Goal: Task Accomplishment & Management: Complete application form

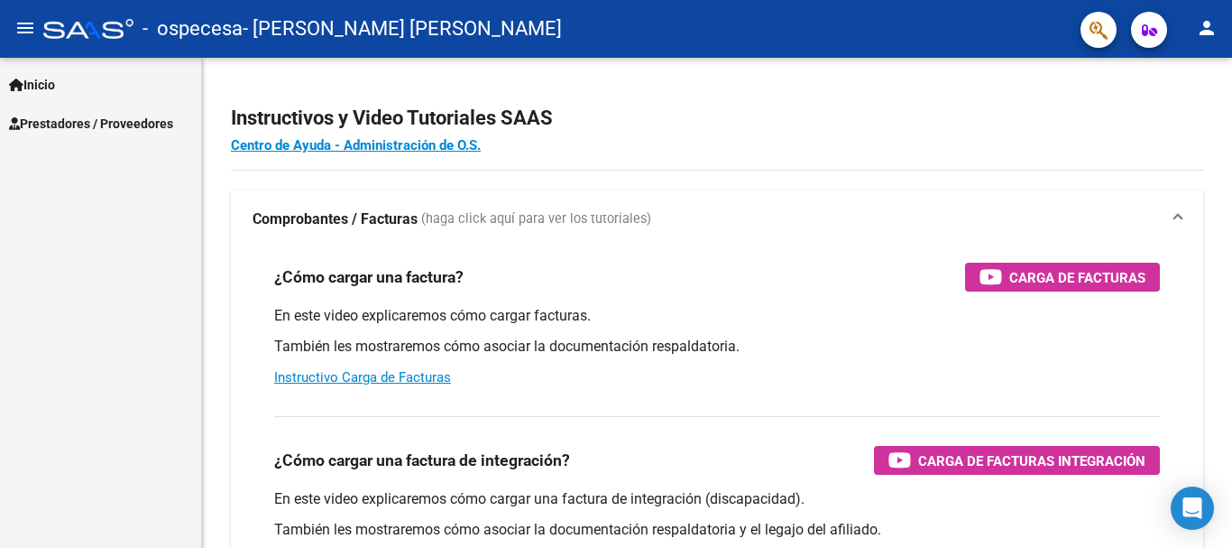
click at [91, 127] on span "Prestadores / Proveedores" at bounding box center [91, 124] width 164 height 20
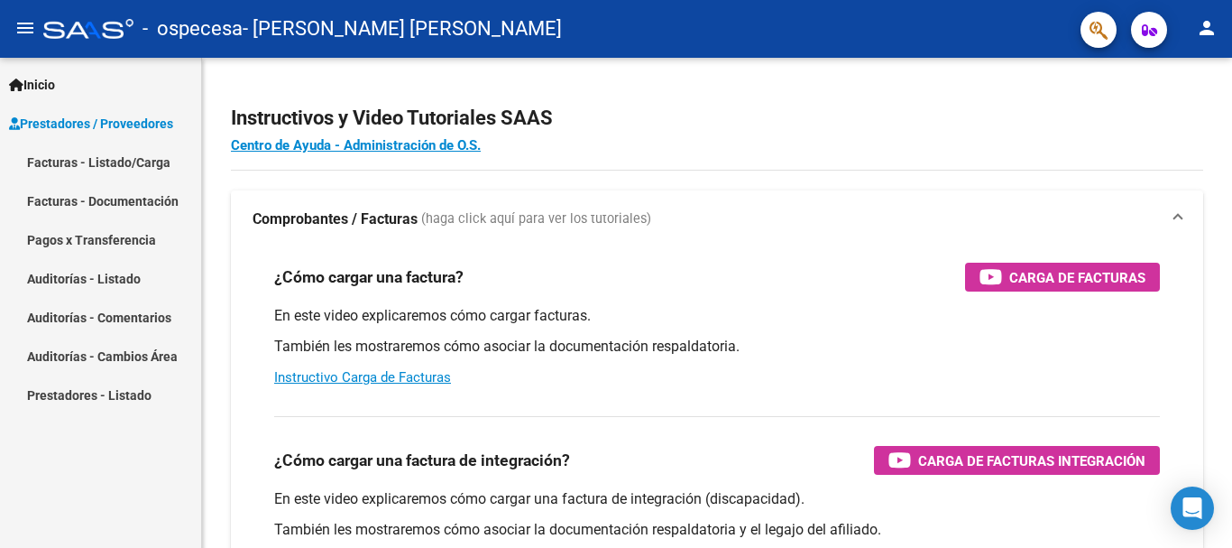
click at [89, 161] on link "Facturas - Listado/Carga" at bounding box center [100, 162] width 201 height 39
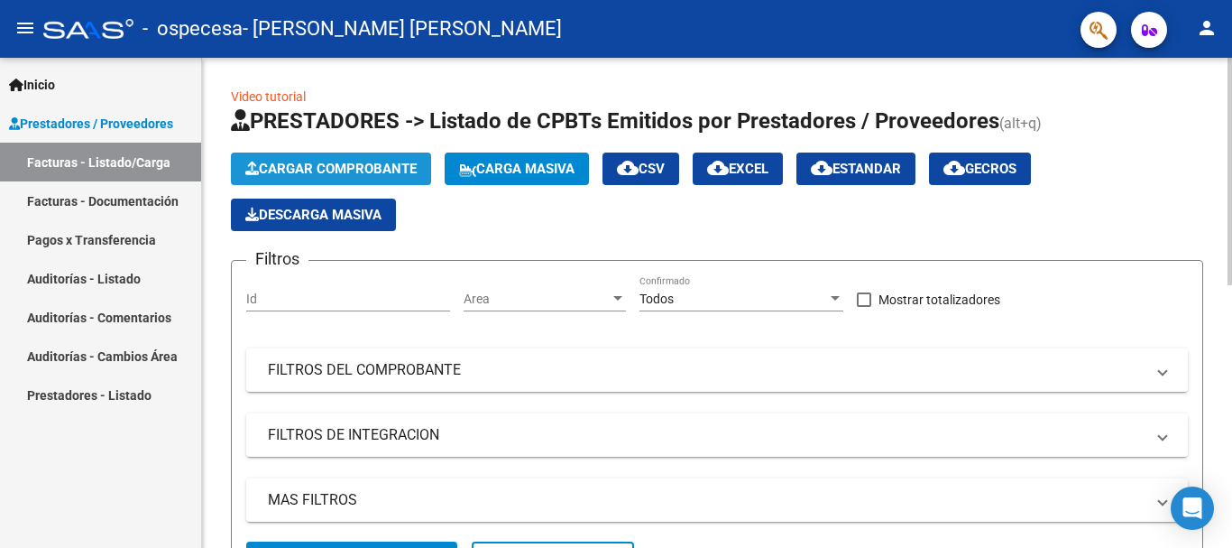
click at [321, 164] on span "Cargar Comprobante" at bounding box center [330, 169] width 171 height 16
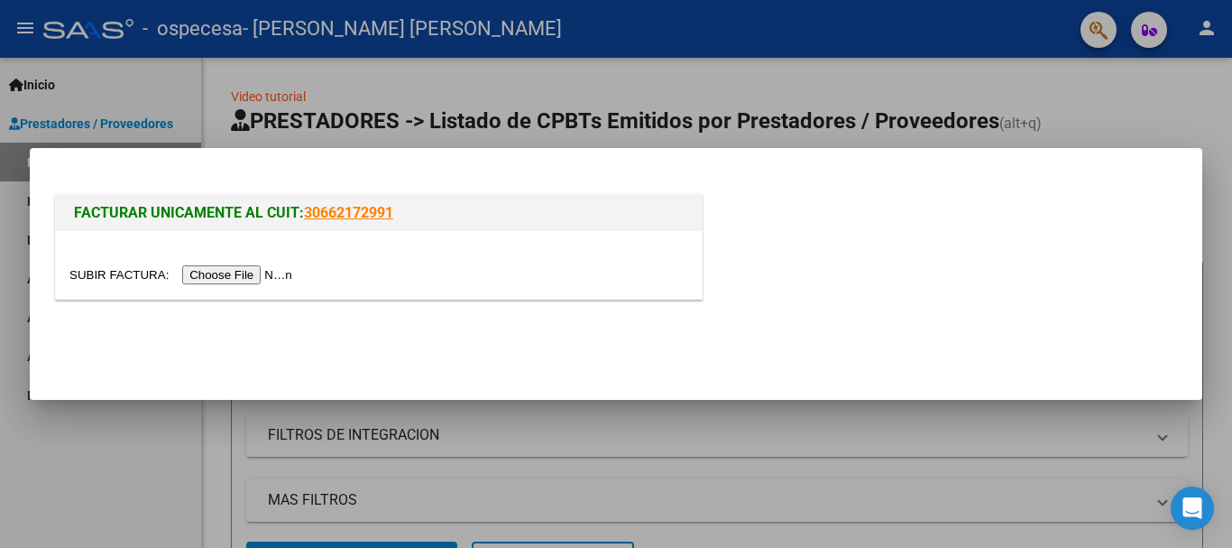
click at [230, 275] on input "file" at bounding box center [183, 274] width 228 height 19
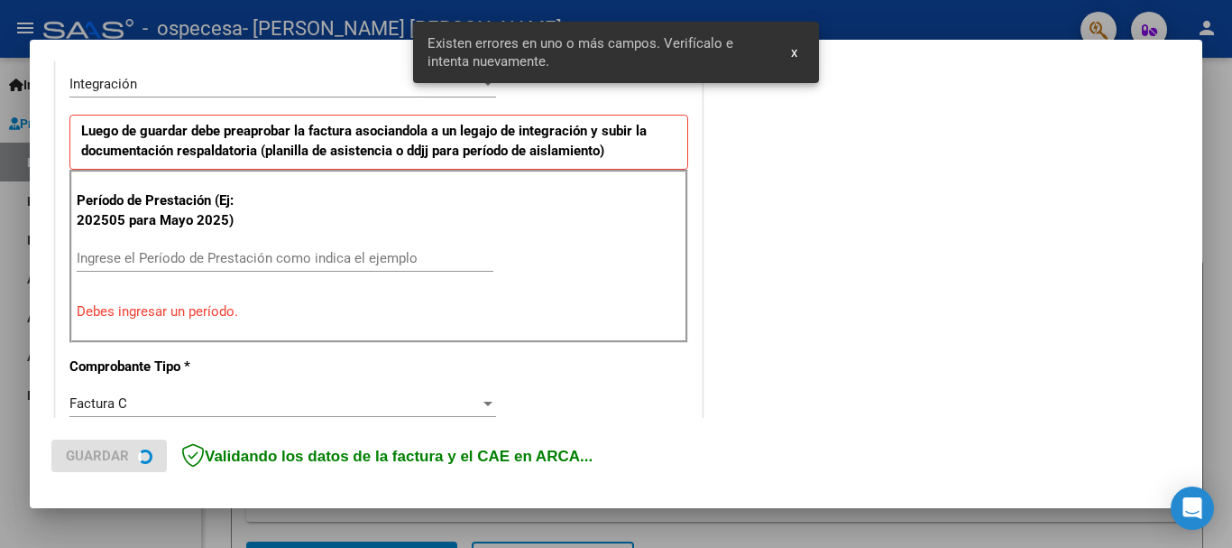
scroll to position [450, 0]
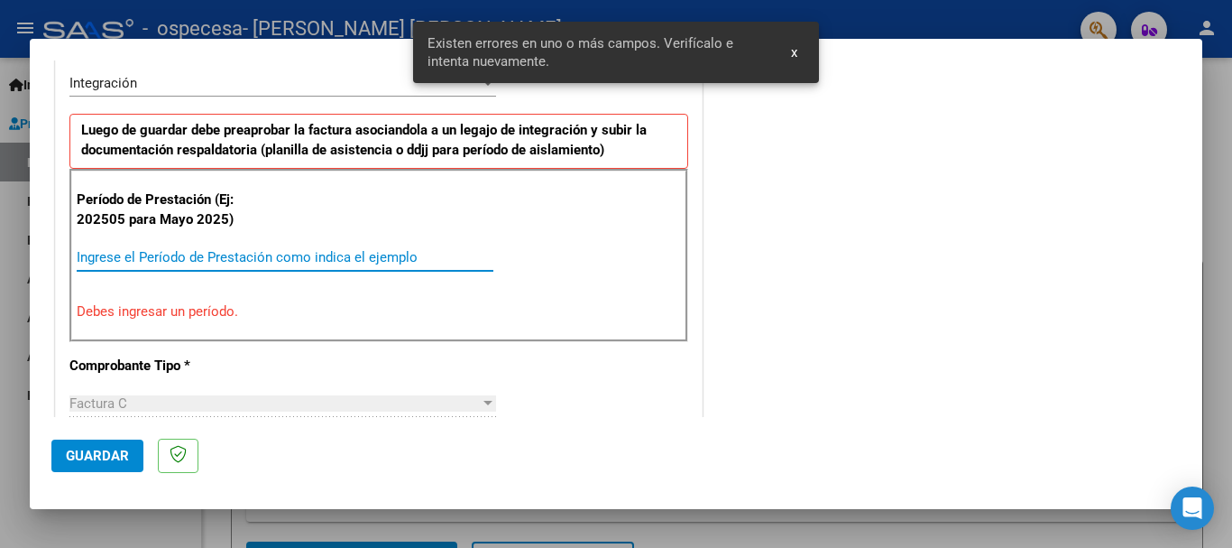
click at [126, 253] on input "Ingrese el Período de Prestación como indica el ejemplo" at bounding box center [285, 257] width 417 height 16
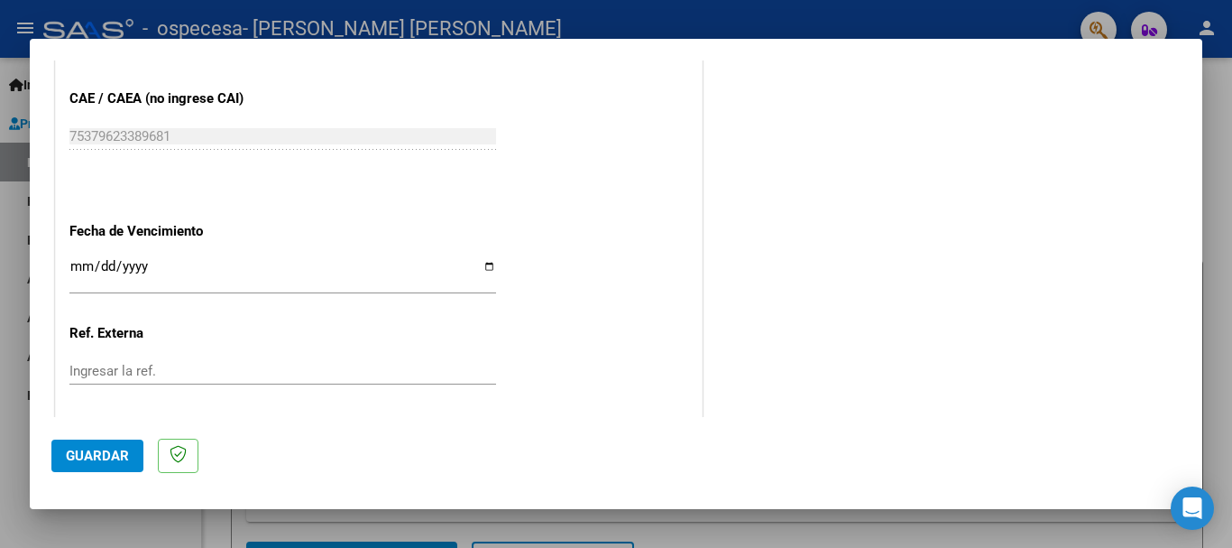
scroll to position [1172, 0]
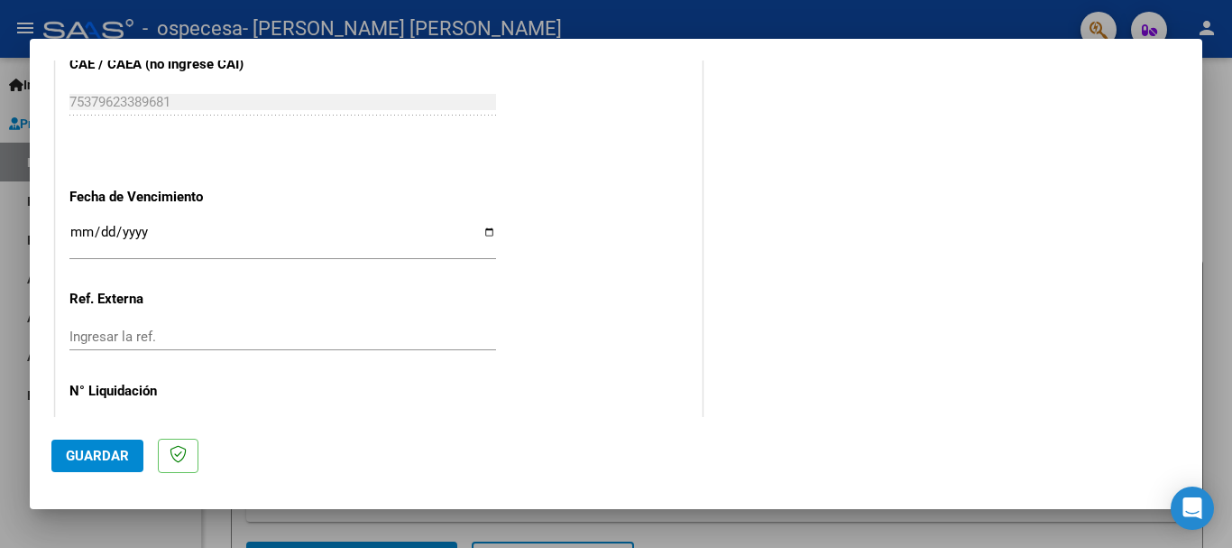
type input "202508"
click at [100, 456] on span "Guardar" at bounding box center [97, 455] width 63 height 16
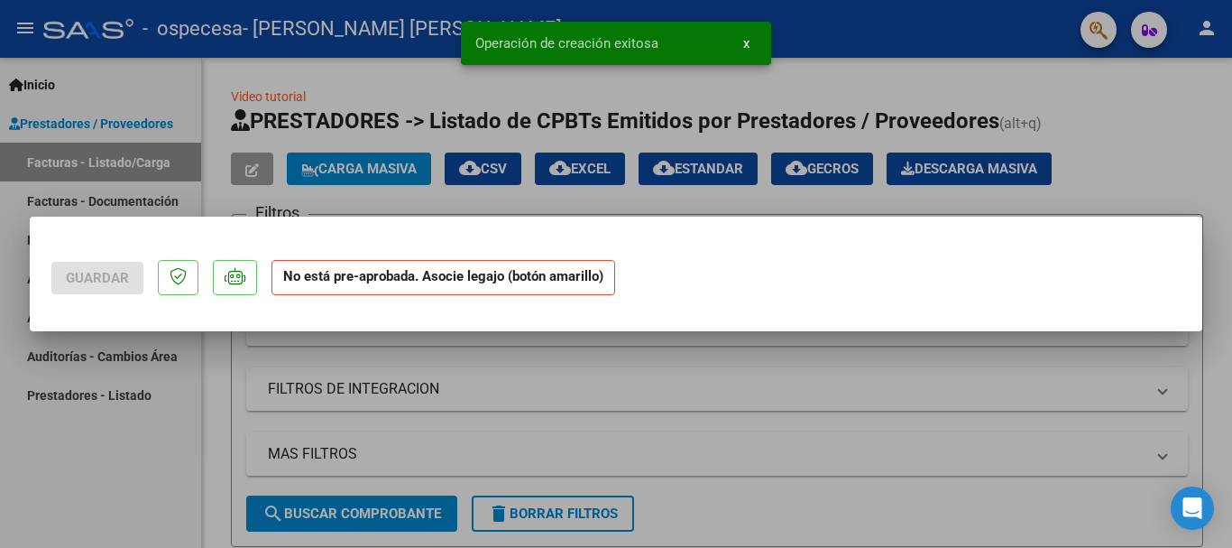
scroll to position [0, 0]
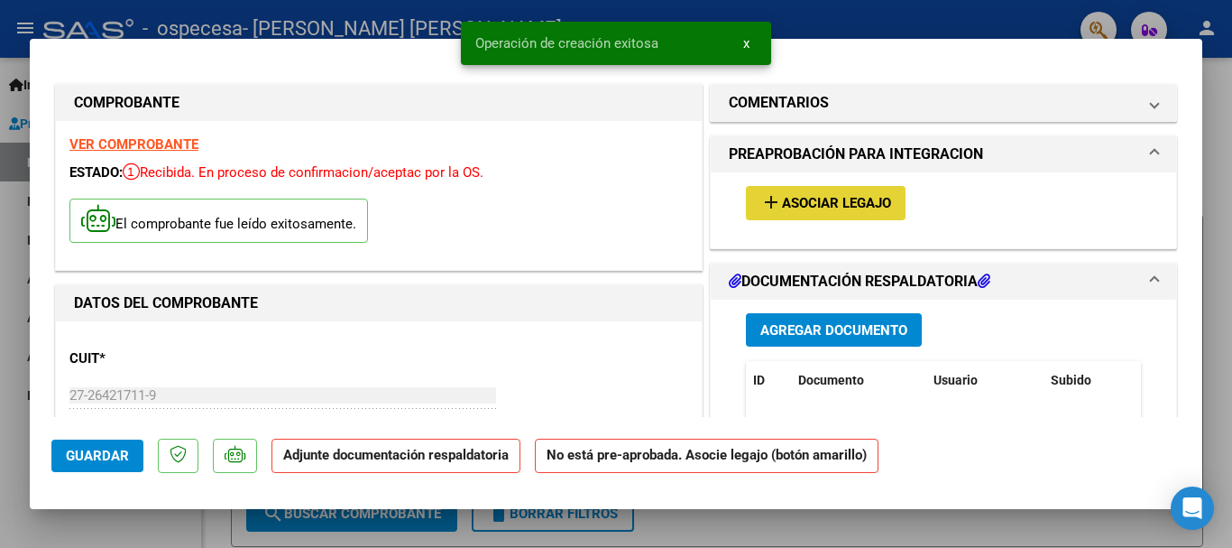
click at [789, 200] on span "Asociar Legajo" at bounding box center [836, 204] width 109 height 16
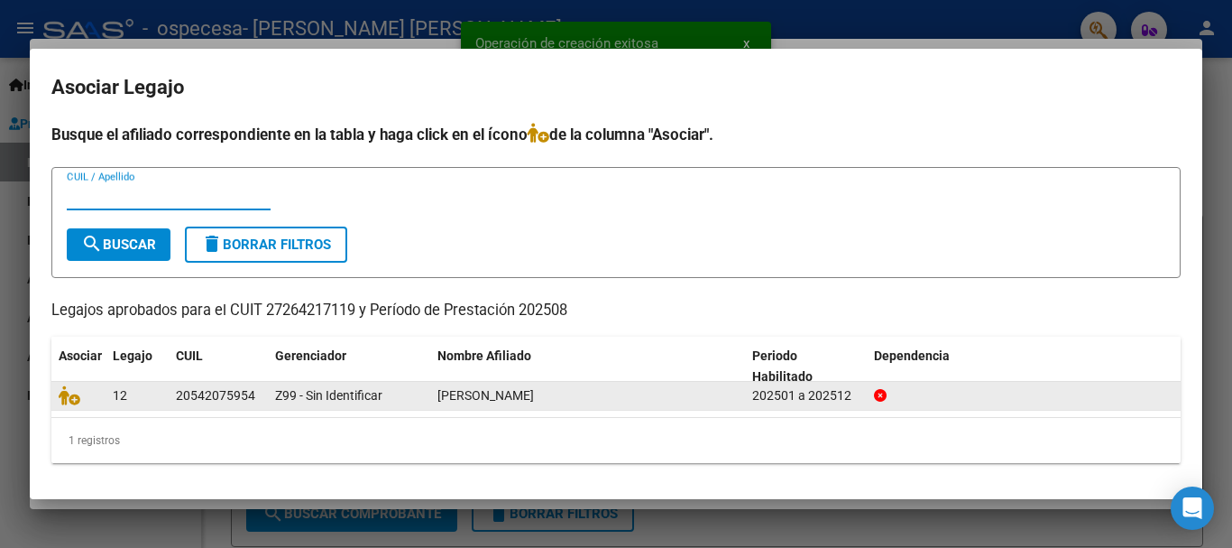
click at [181, 400] on div "20542075954" at bounding box center [215, 395] width 79 height 21
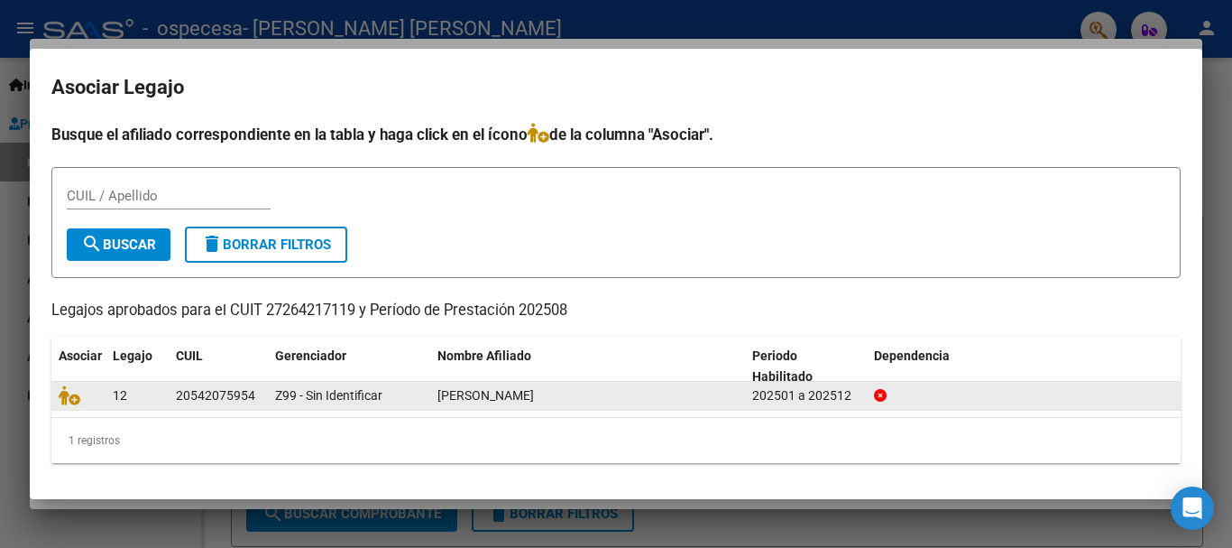
click at [797, 397] on div "202501 a 202512" at bounding box center [805, 395] width 107 height 21
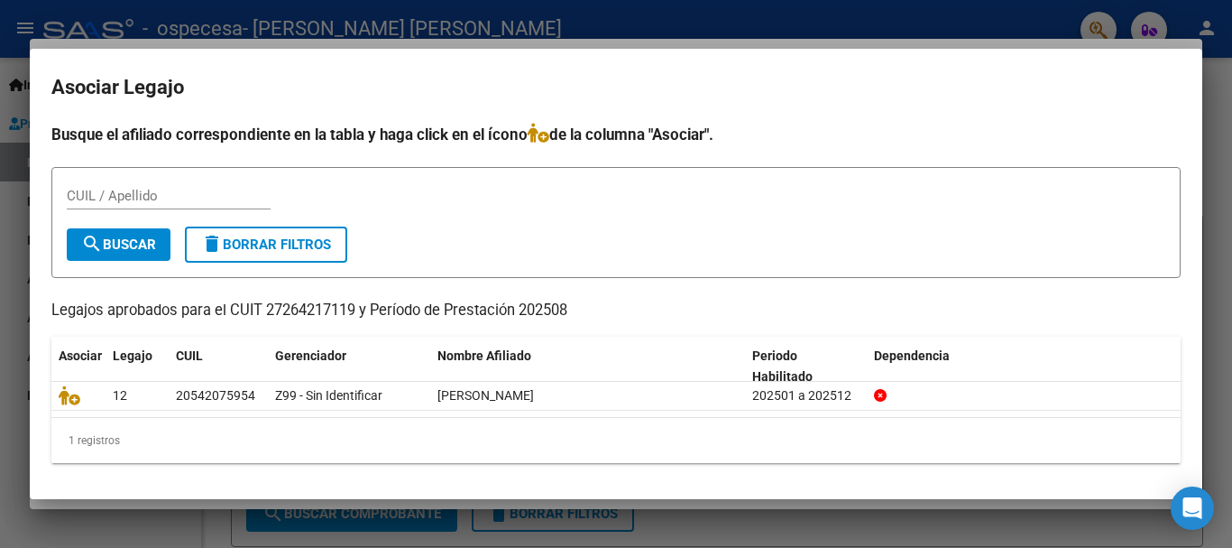
click at [122, 191] on input "CUIL / Apellido" at bounding box center [169, 196] width 204 height 16
type input "20542075954"
click at [134, 239] on span "search Buscar" at bounding box center [118, 244] width 75 height 16
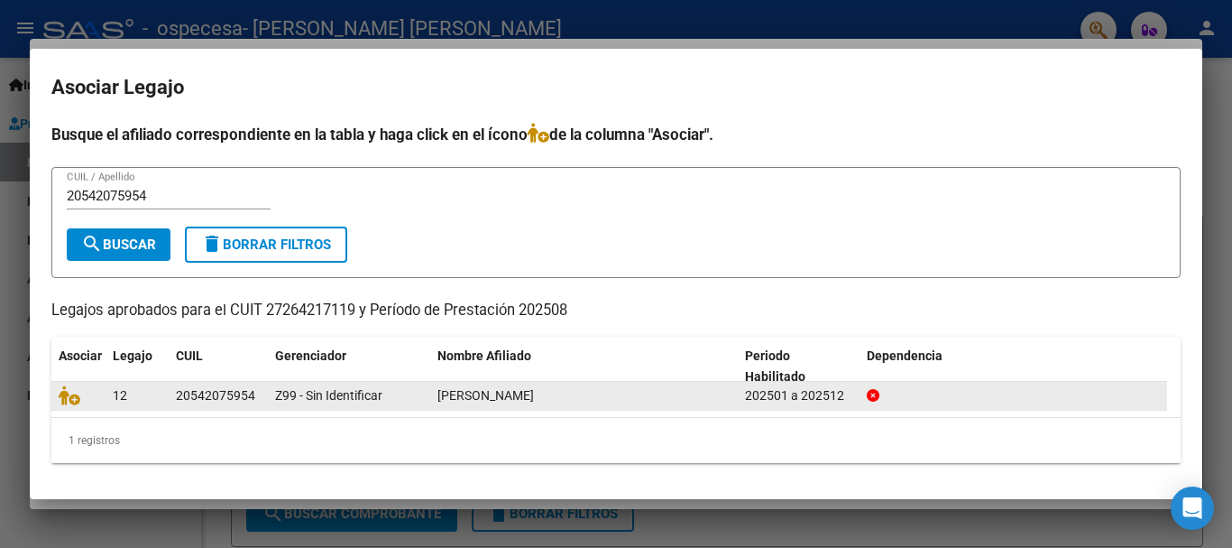
click at [226, 392] on div "20542075954" at bounding box center [215, 395] width 79 height 21
click at [77, 398] on icon at bounding box center [70, 395] width 22 height 20
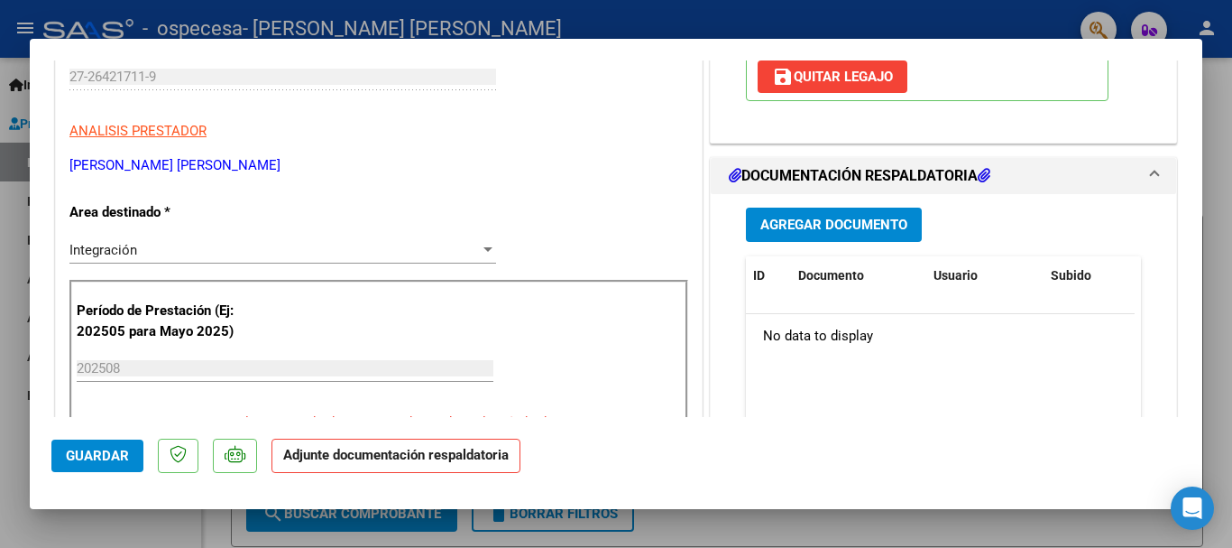
scroll to position [361, 0]
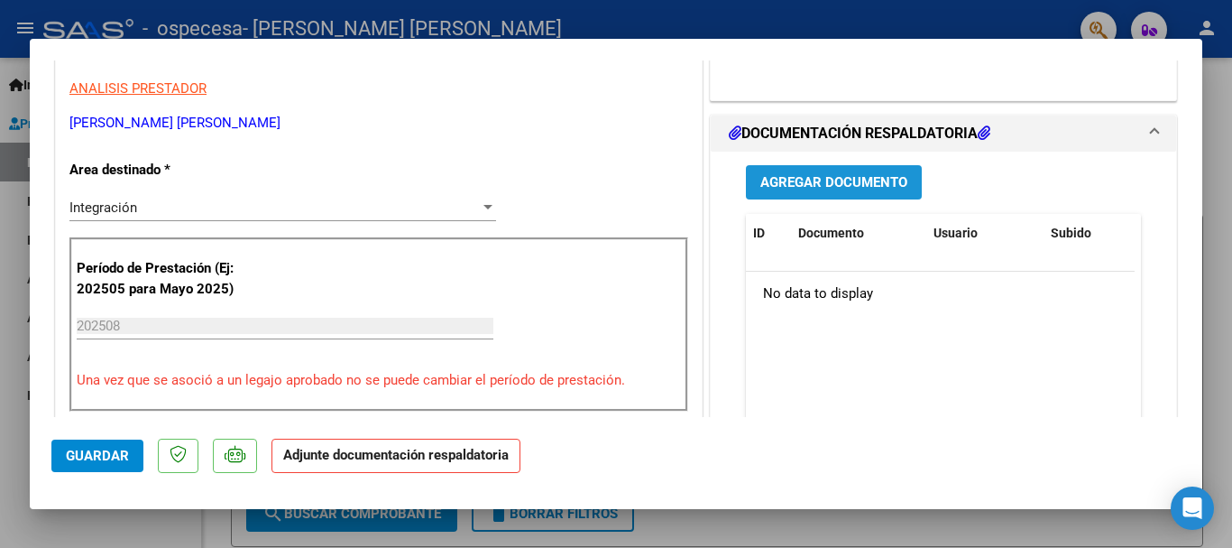
click at [787, 190] on span "Agregar Documento" at bounding box center [833, 183] width 147 height 16
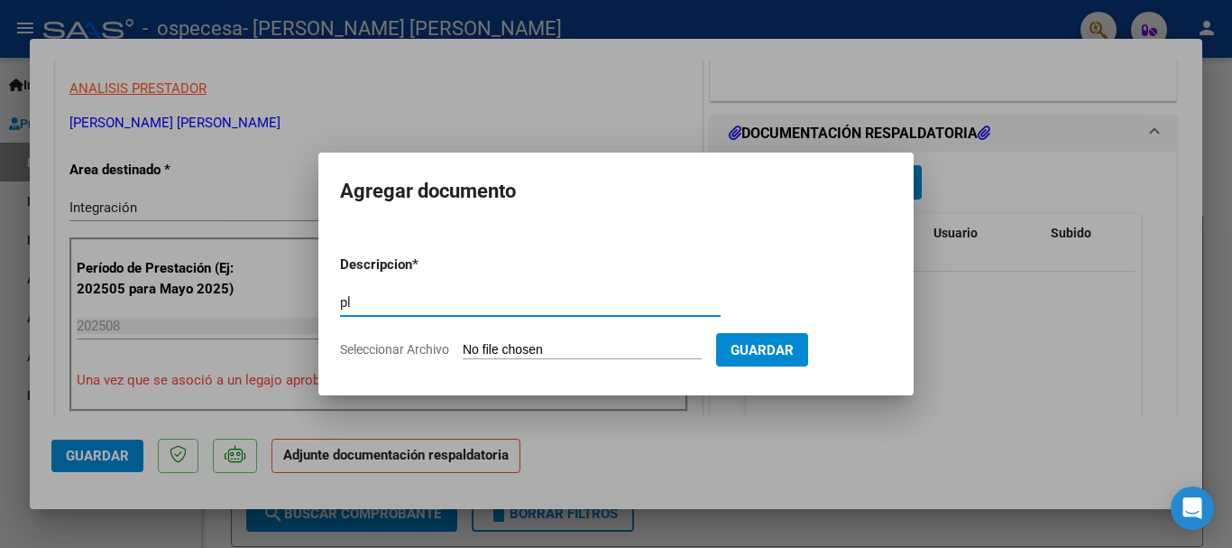
type input "p"
type input "Planilla de Asistencia Agosto-25 [PERSON_NAME]"
click at [567, 347] on input "Seleccionar Archivo" at bounding box center [582, 350] width 239 height 17
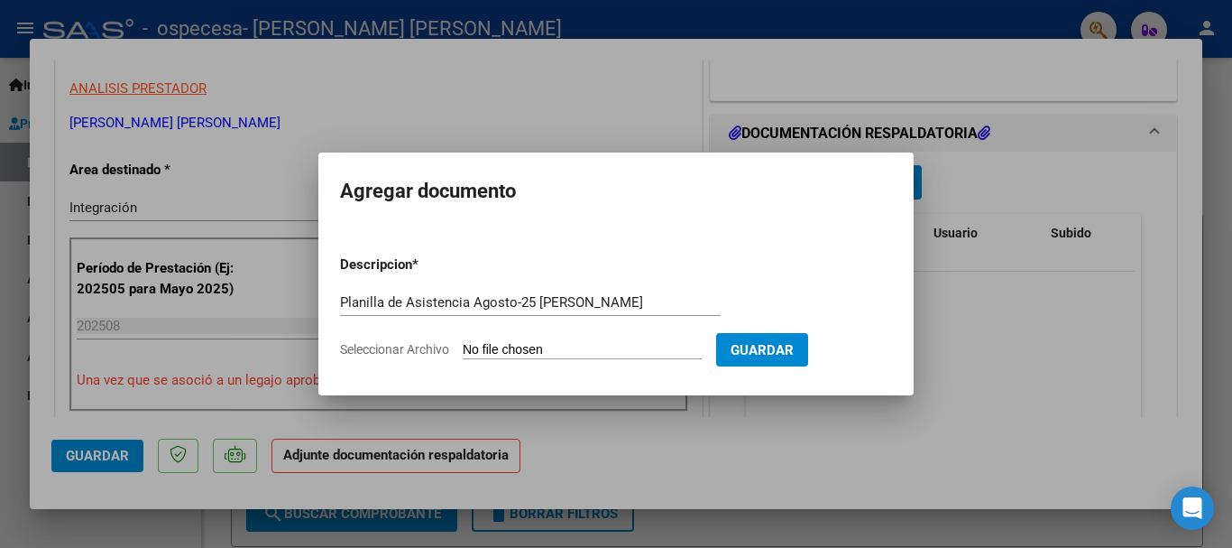
type input "C:\fakepath\ASISTENCIA [GEOGRAPHIC_DATA] AGOSTO-25.pdf"
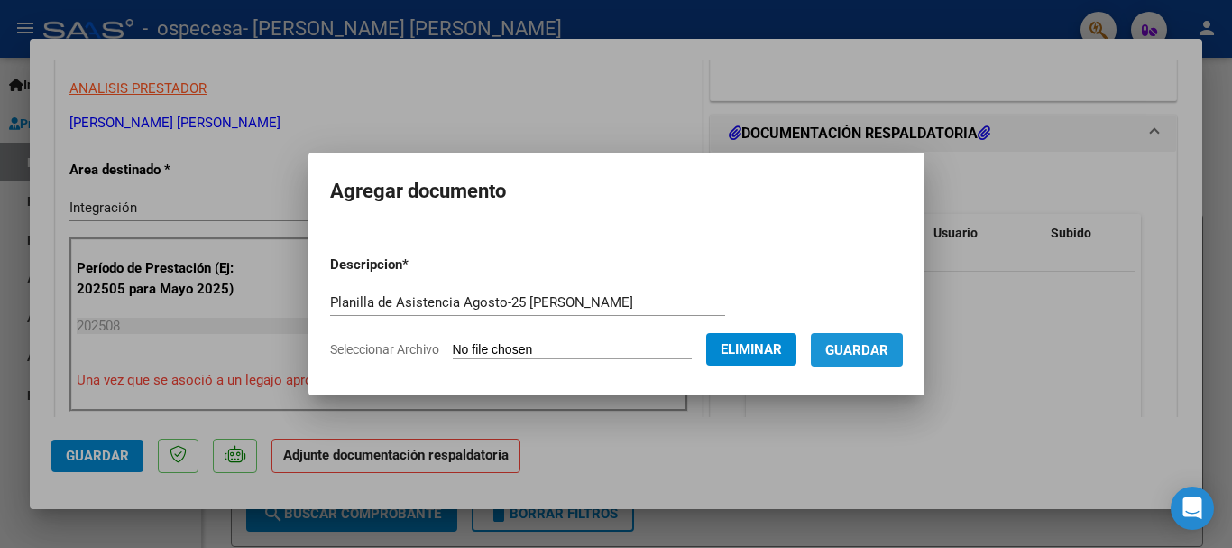
click at [886, 347] on span "Guardar" at bounding box center [856, 350] width 63 height 16
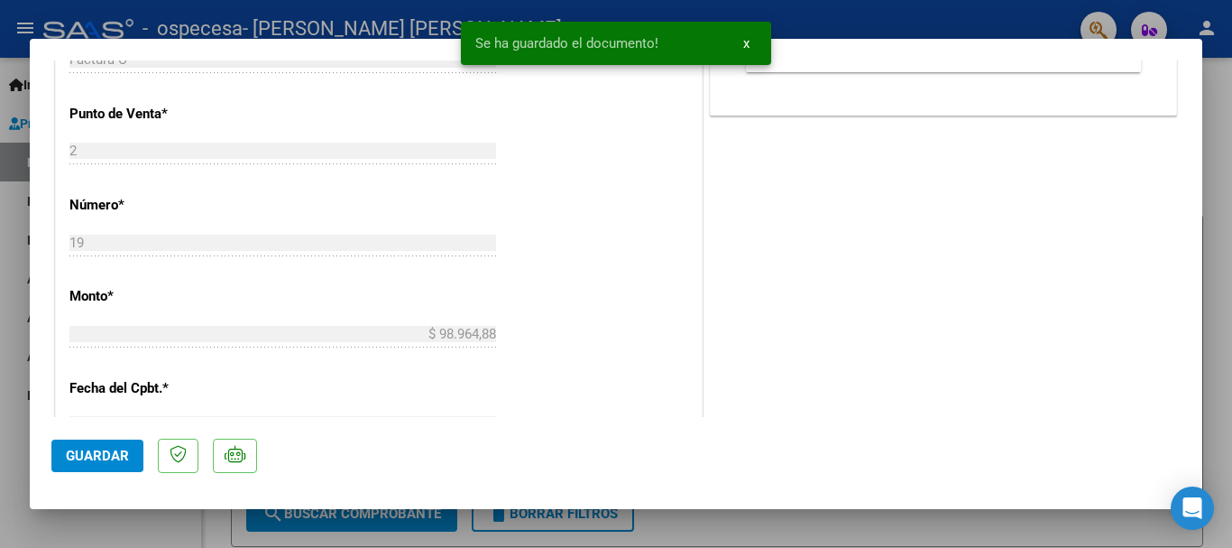
scroll to position [812, 0]
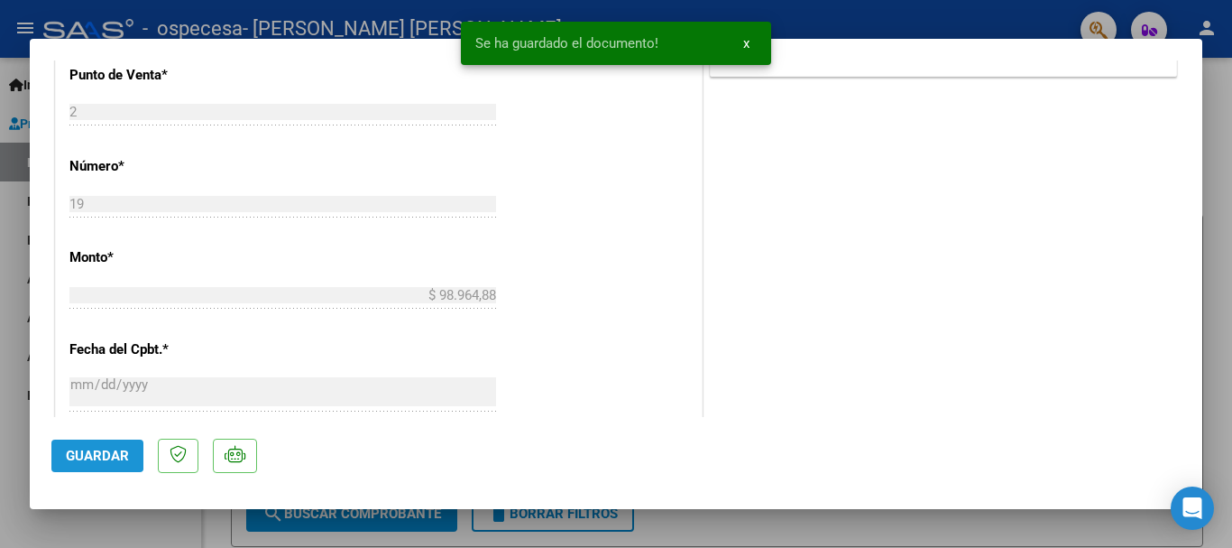
click at [92, 453] on span "Guardar" at bounding box center [97, 455] width 63 height 16
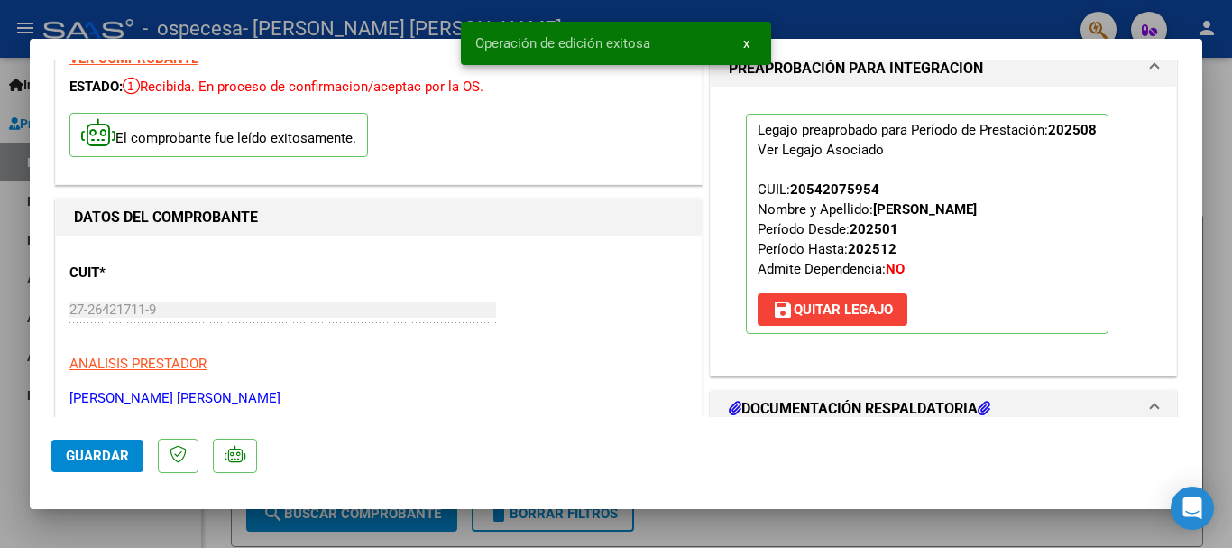
scroll to position [0, 0]
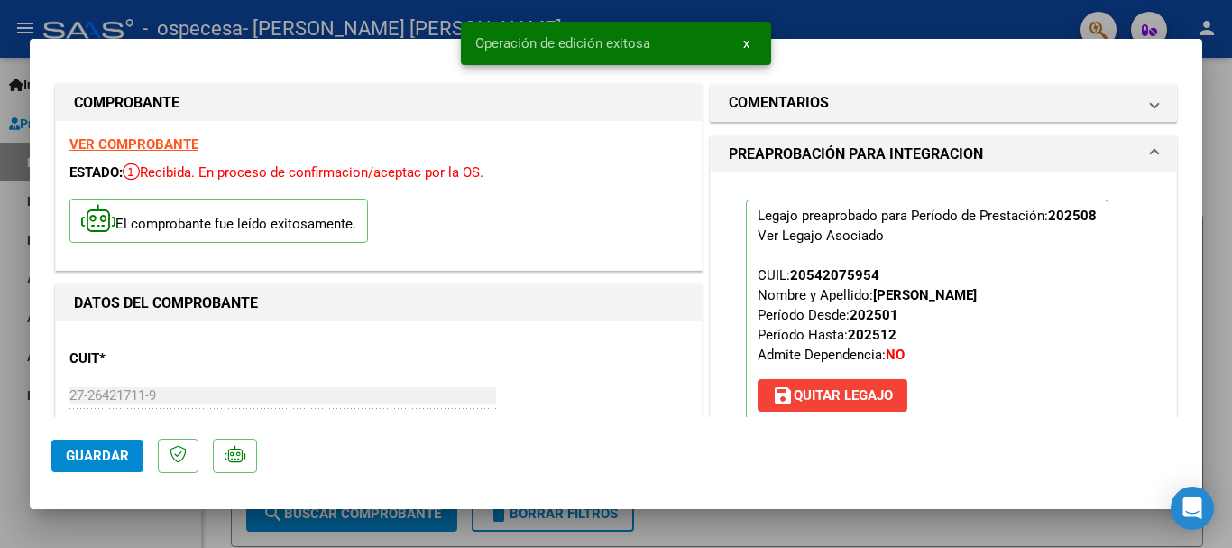
click at [751, 44] on button "x" at bounding box center [746, 43] width 35 height 32
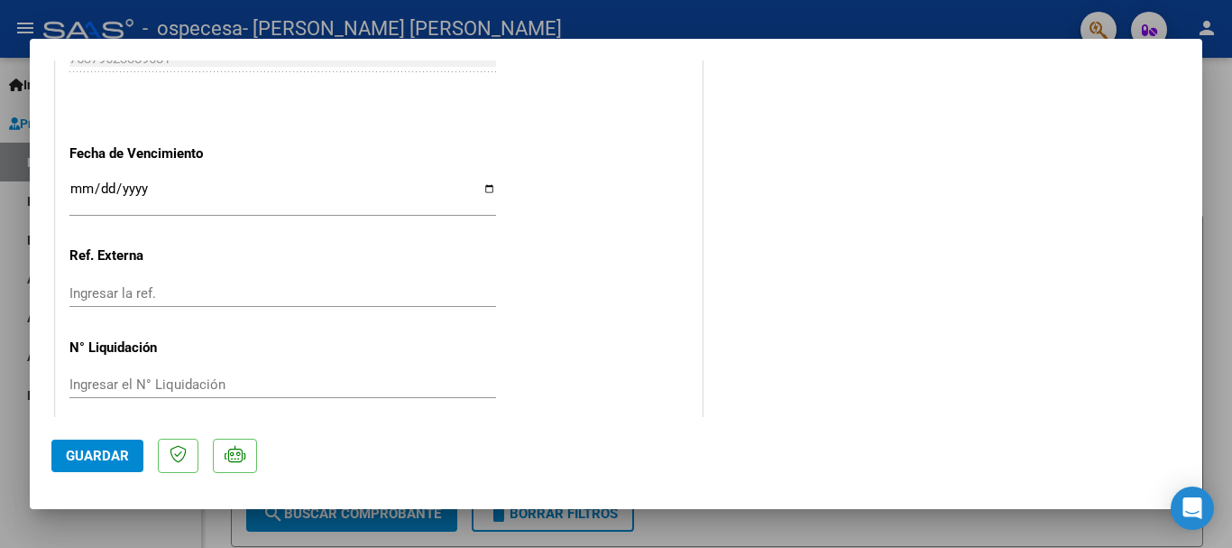
scroll to position [1258, 0]
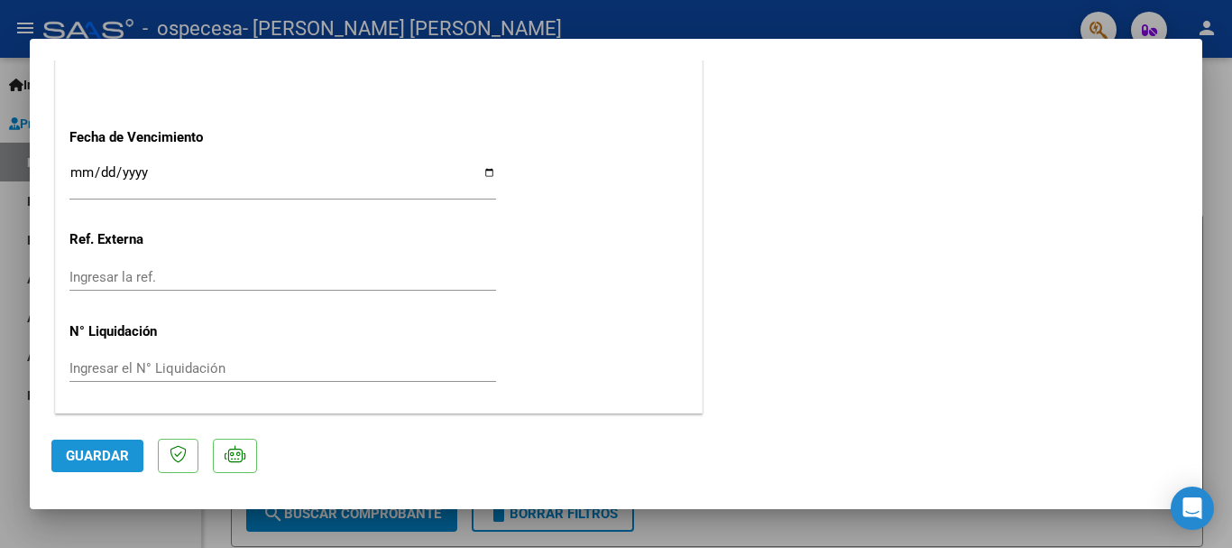
click at [66, 451] on button "Guardar" at bounding box center [97, 455] width 92 height 32
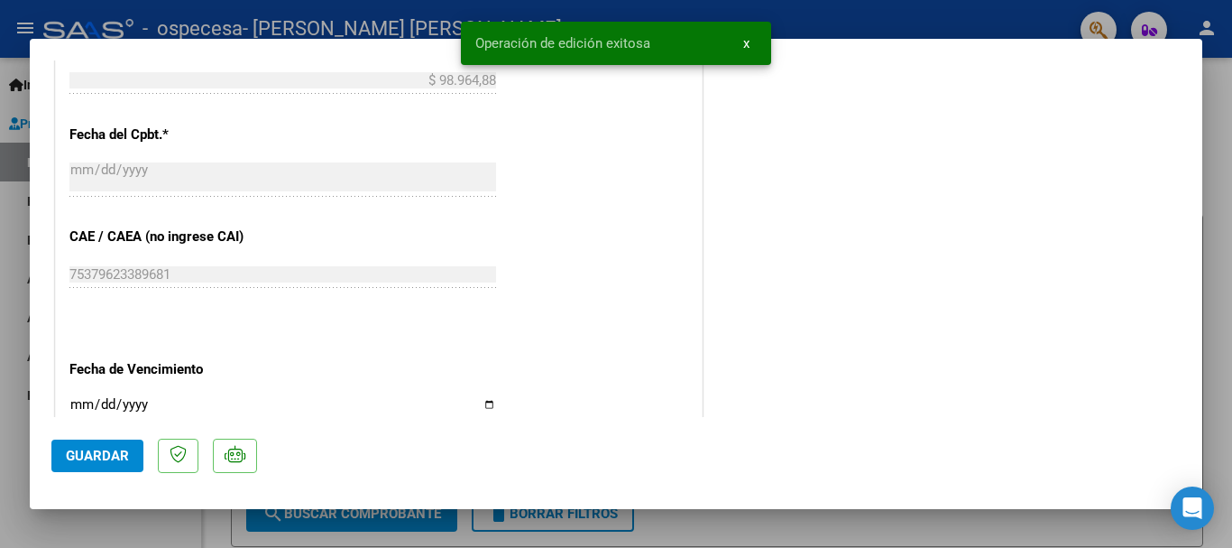
scroll to position [717, 0]
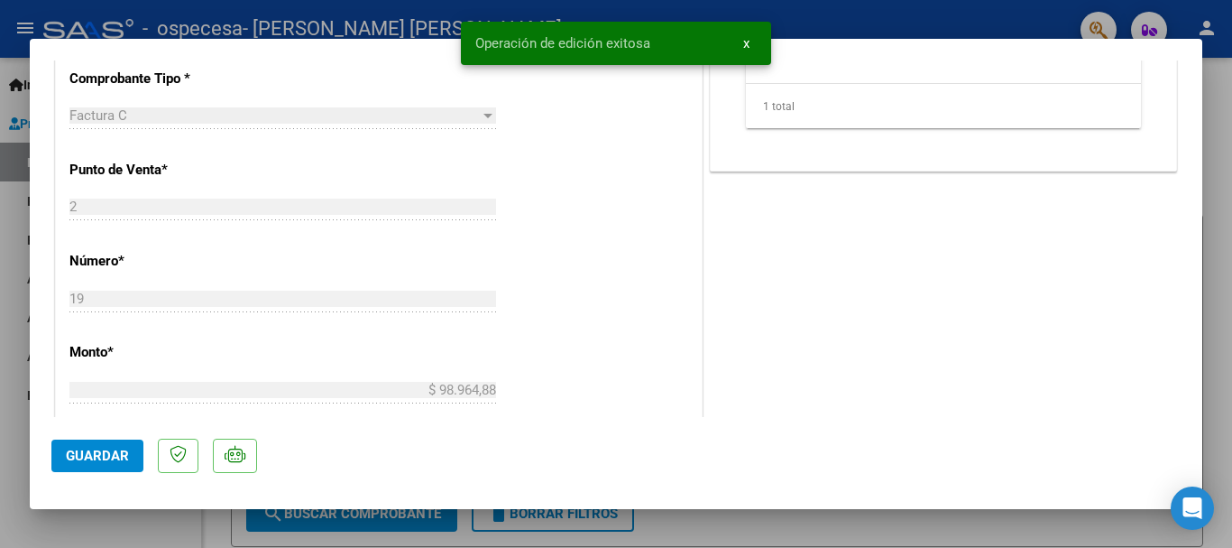
click at [916, 15] on div at bounding box center [616, 274] width 1232 height 548
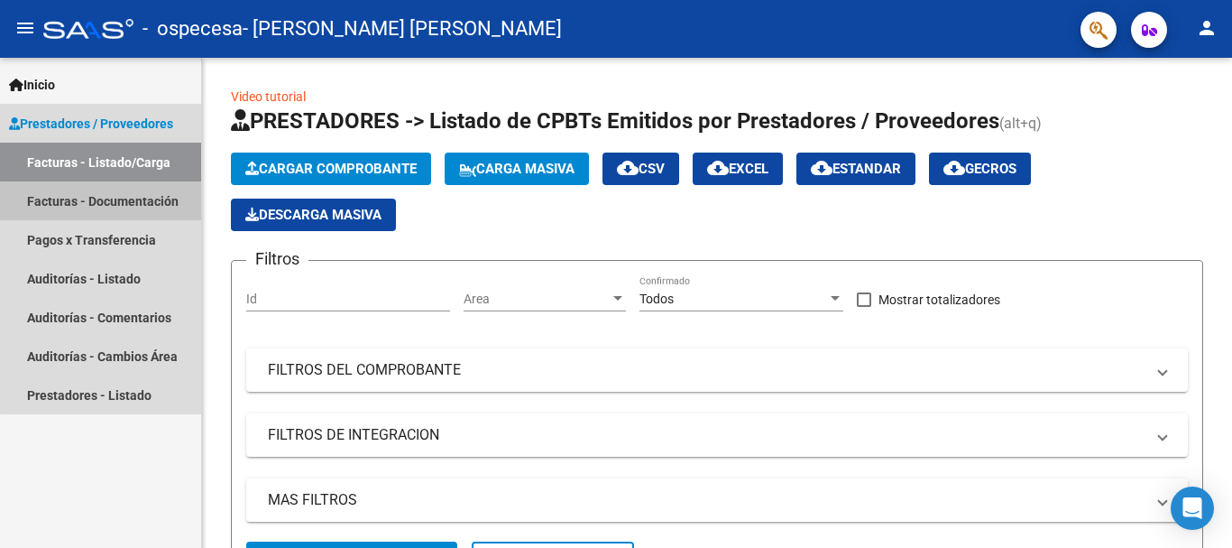
click at [133, 203] on link "Facturas - Documentación" at bounding box center [100, 200] width 201 height 39
